Goal: Check status: Verify the current state of an ongoing process or item

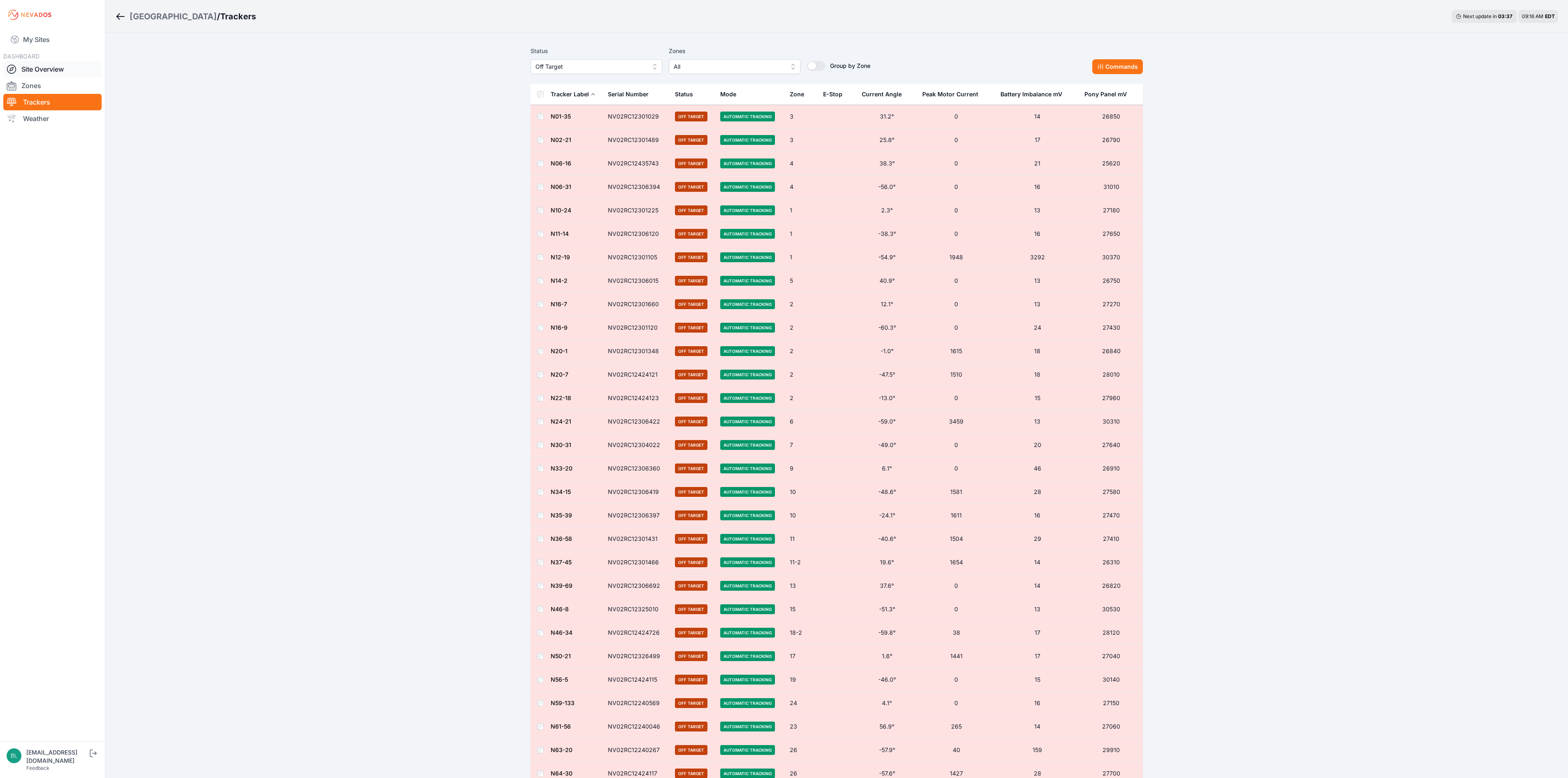
click at [71, 69] on link "Site Overview" at bounding box center [52, 68] width 98 height 16
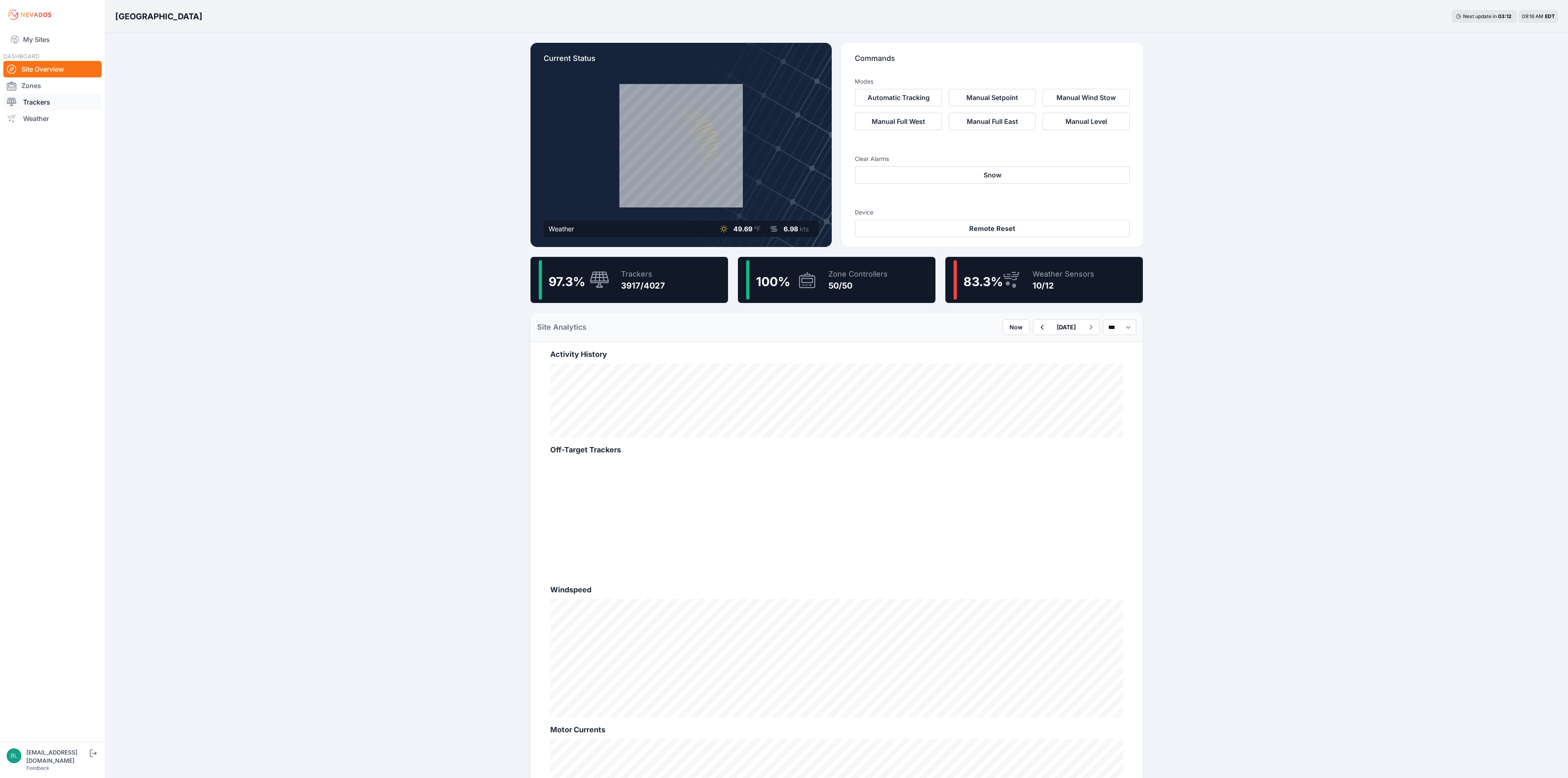
click at [54, 109] on link "Trackers" at bounding box center [52, 102] width 98 height 16
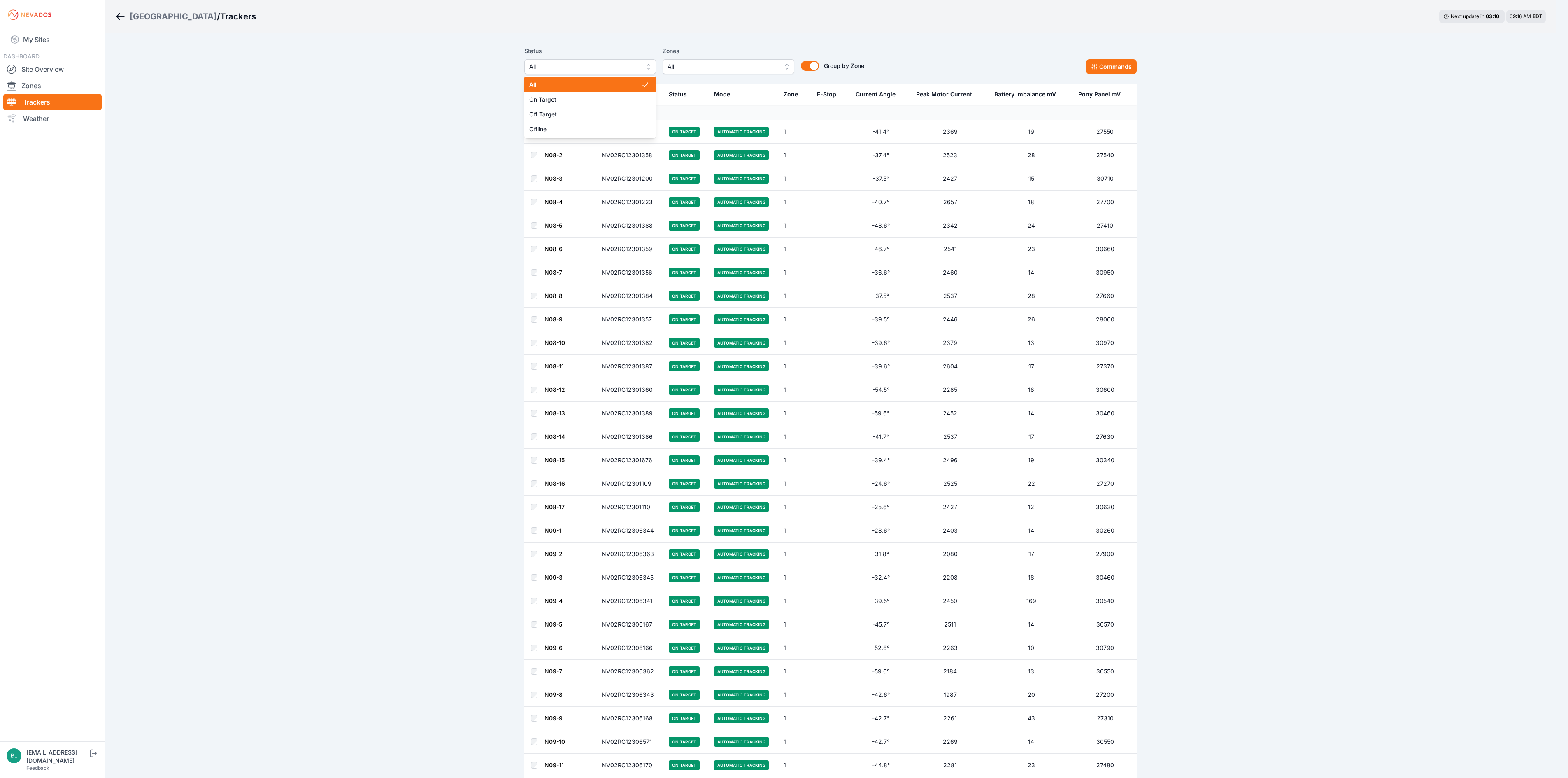
click at [643, 59] on button "All" at bounding box center [590, 67] width 132 height 15
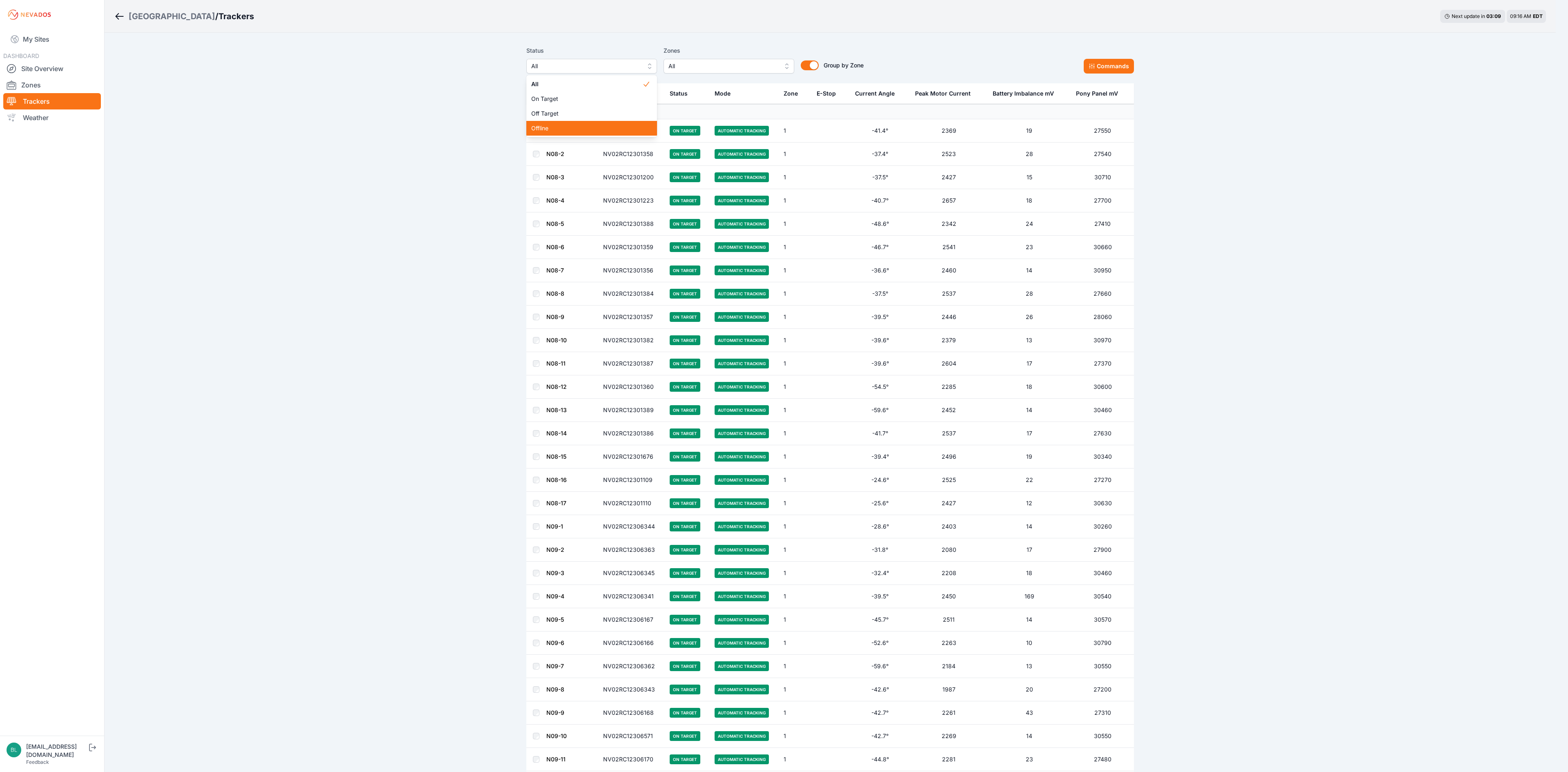
click at [598, 124] on span "Offline" at bounding box center [587, 128] width 111 height 8
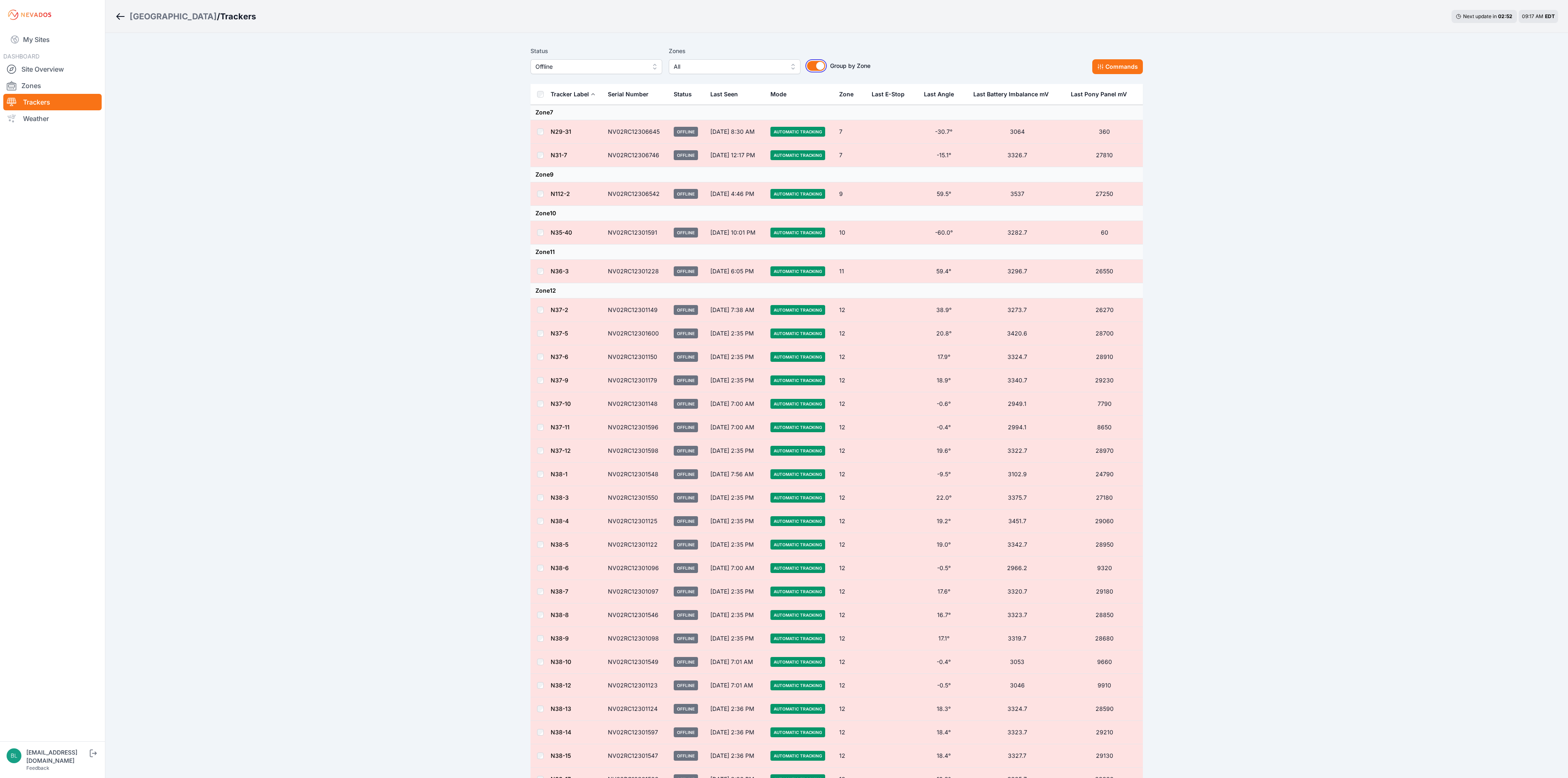
click at [816, 66] on button "Group by Zone" at bounding box center [816, 65] width 18 height 10
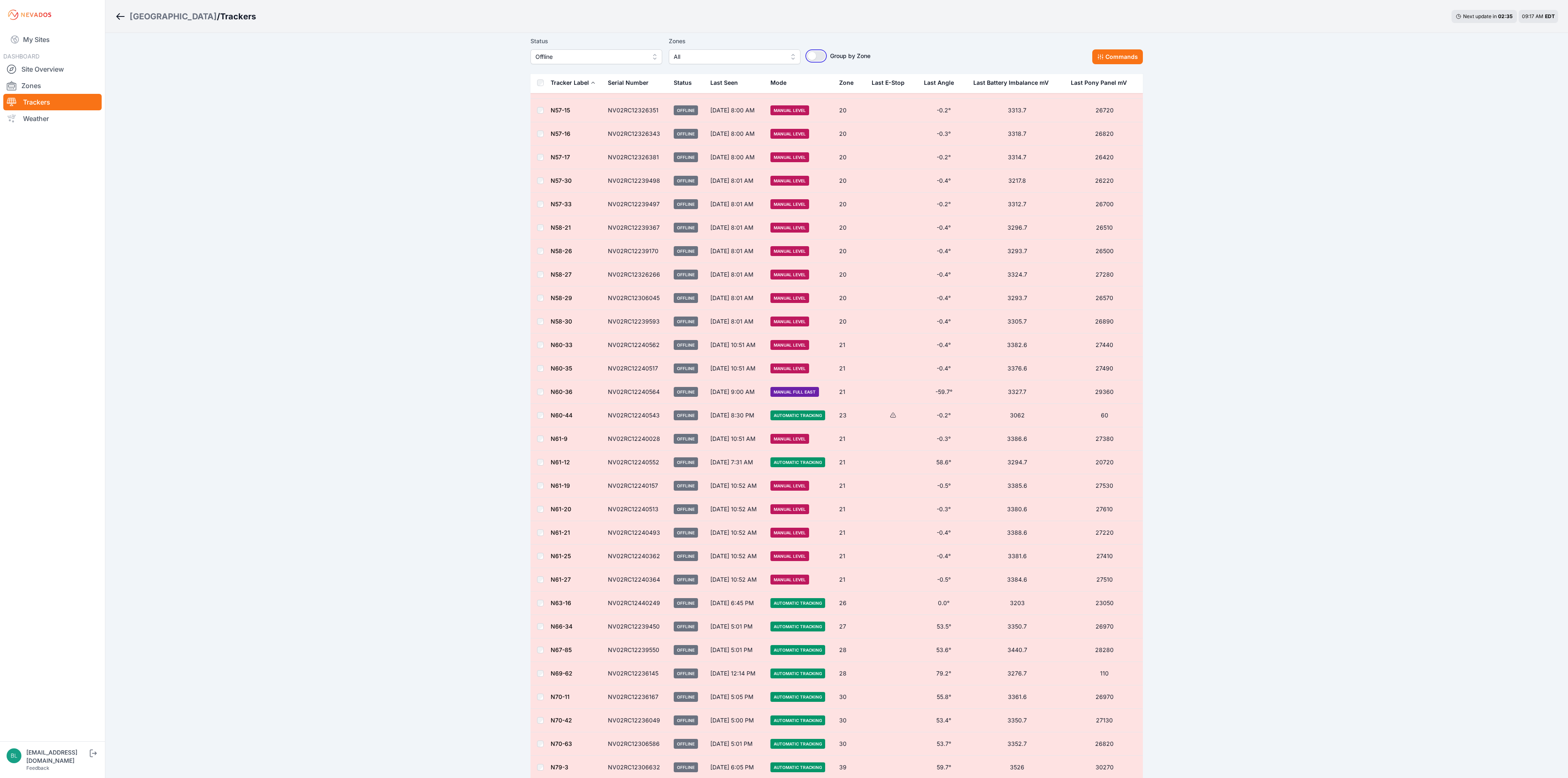
scroll to position [1729, 0]
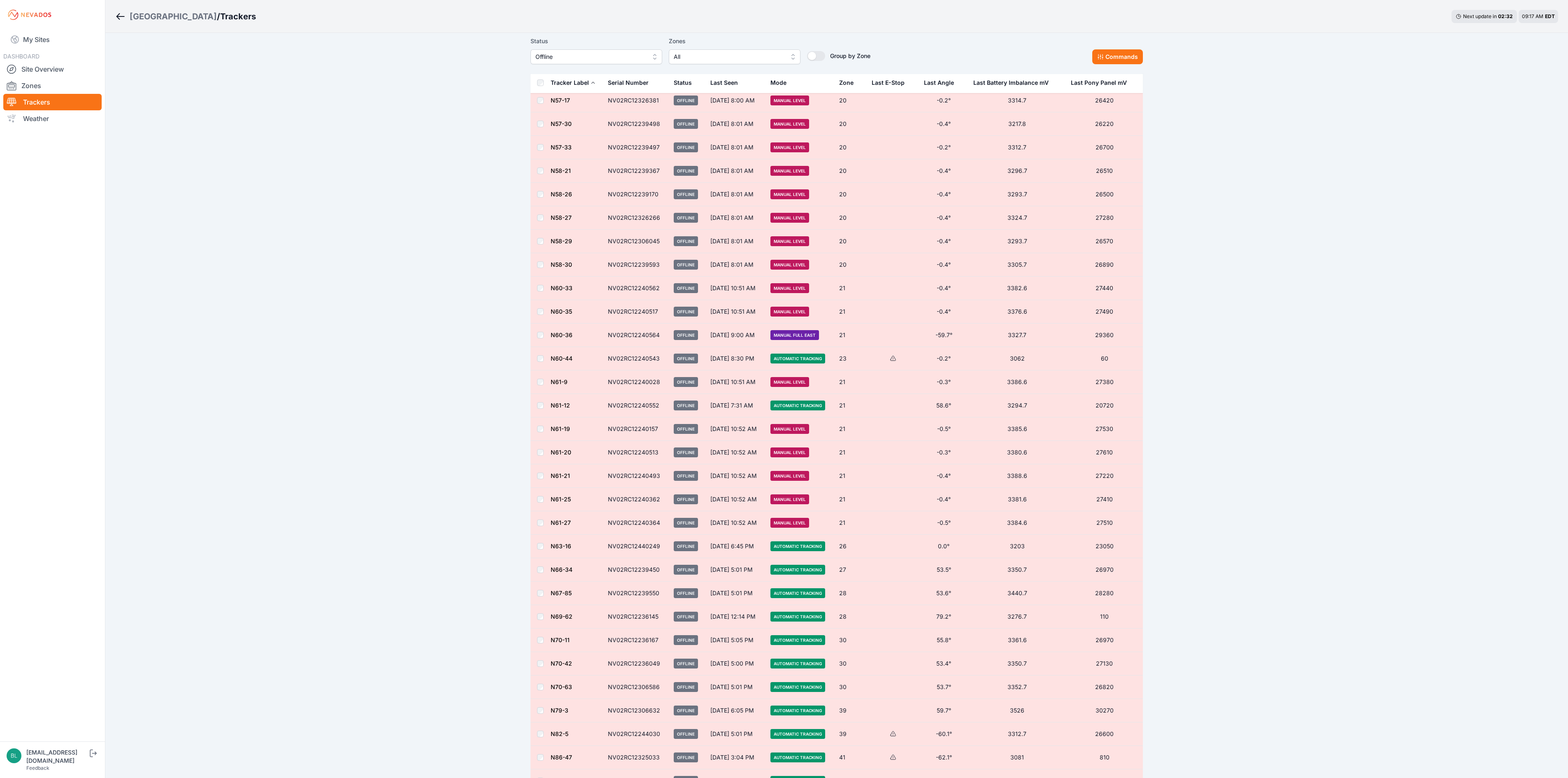
click at [542, 511] on td at bounding box center [540, 500] width 20 height 23
click at [540, 347] on td at bounding box center [540, 335] width 20 height 23
drag, startPoint x: 542, startPoint y: 110, endPoint x: 540, endPoint y: 127, distance: 17.1
click at [540, 112] on td at bounding box center [540, 100] width 20 height 23
click at [539, 183] on td at bounding box center [540, 171] width 20 height 23
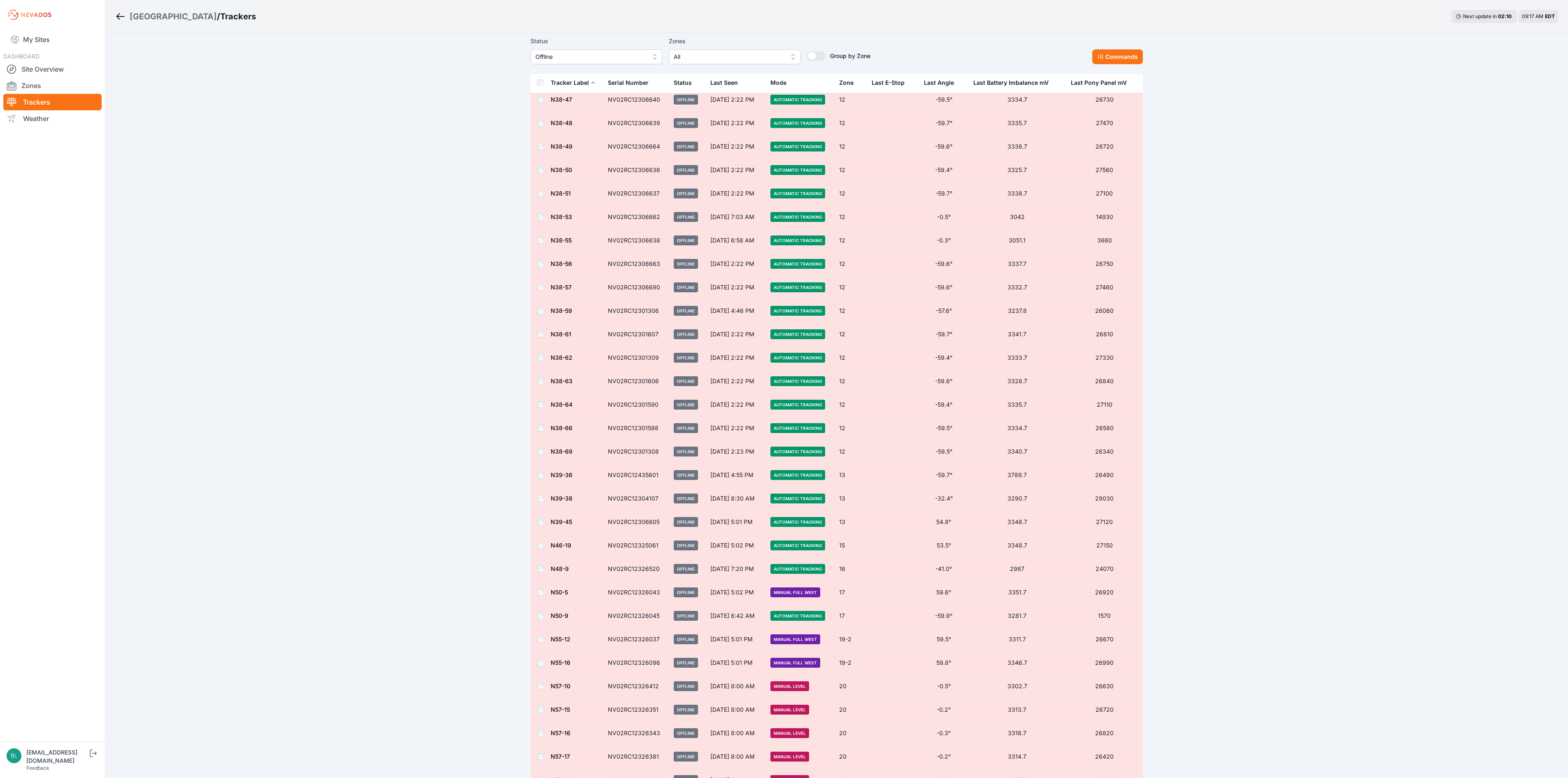
scroll to position [1070, 0]
